Goal: Communication & Community: Share content

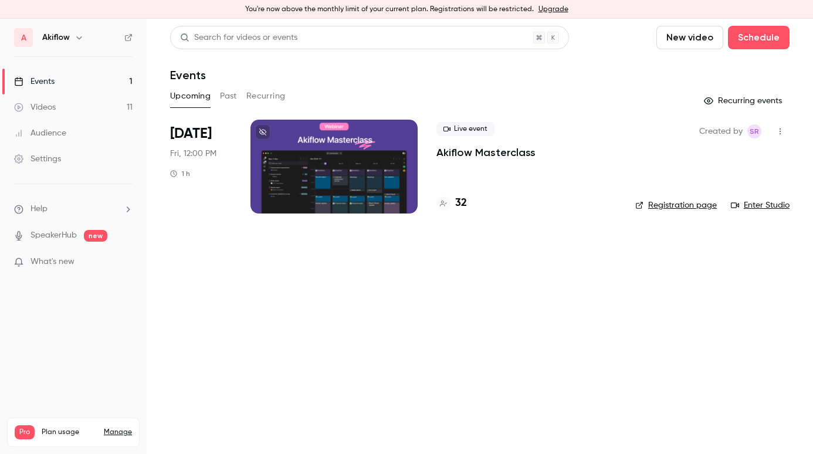
click at [778, 136] on button "button" at bounding box center [780, 131] width 19 height 19
click at [733, 163] on div "Share" at bounding box center [735, 162] width 89 height 12
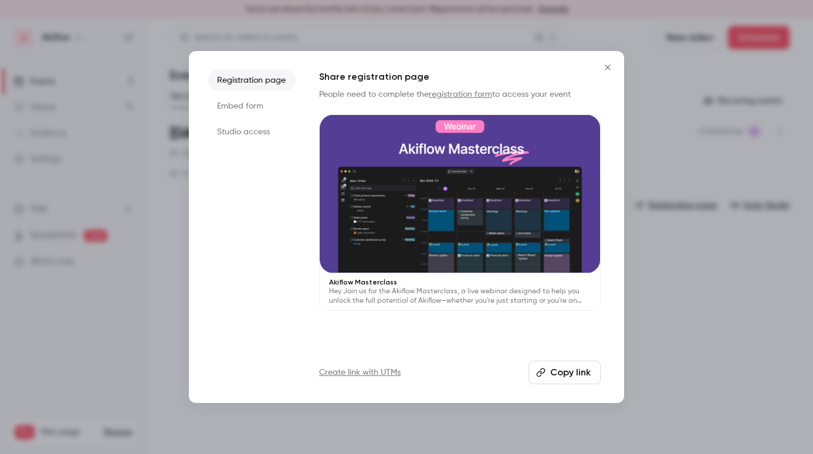
click at [566, 370] on button "Copy link" at bounding box center [565, 372] width 72 height 23
click at [690, 162] on div at bounding box center [406, 227] width 813 height 454
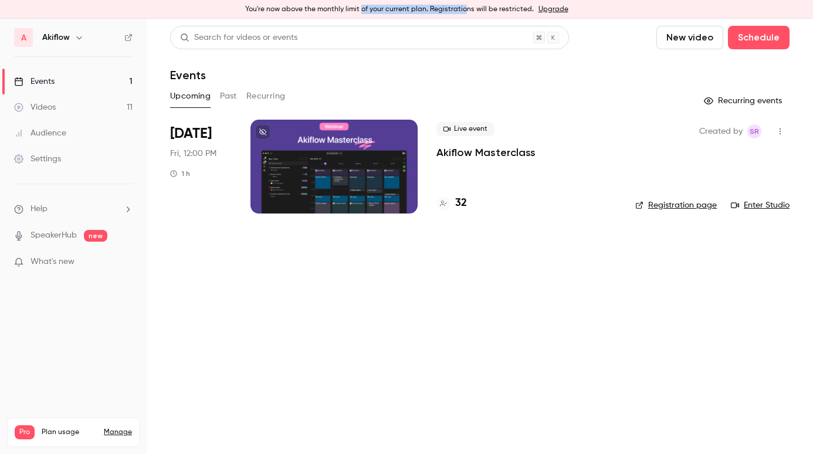
drag, startPoint x: 366, startPoint y: 9, endPoint x: 468, endPoint y: 9, distance: 102.1
click at [468, 9] on div "You're now above the monthly limit of your current plan. Registrations will be …" at bounding box center [406, 9] width 813 height 19
click at [375, 8] on div "You're now above the monthly limit of your current plan. Registrations will be …" at bounding box center [406, 9] width 813 height 19
drag, startPoint x: 400, startPoint y: 8, endPoint x: 538, endPoint y: 8, distance: 137.9
click at [538, 8] on div "You're now above the monthly limit of your current plan. Registrations will be …" at bounding box center [406, 9] width 813 height 19
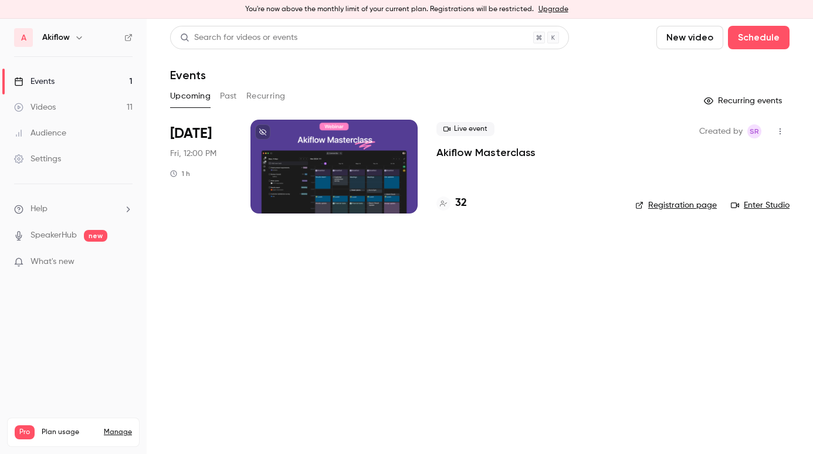
click at [470, 11] on div "You're now above the monthly limit of your current plan. Registrations will be …" at bounding box center [406, 9] width 813 height 19
click at [464, 11] on div "You're now above the monthly limit of your current plan. Registrations will be …" at bounding box center [406, 9] width 813 height 19
drag, startPoint x: 464, startPoint y: 11, endPoint x: 512, endPoint y: 11, distance: 48.1
click at [512, 11] on div "You're now above the monthly limit of your current plan. Registrations will be …" at bounding box center [406, 9] width 813 height 19
